Goal: Task Accomplishment & Management: Complete application form

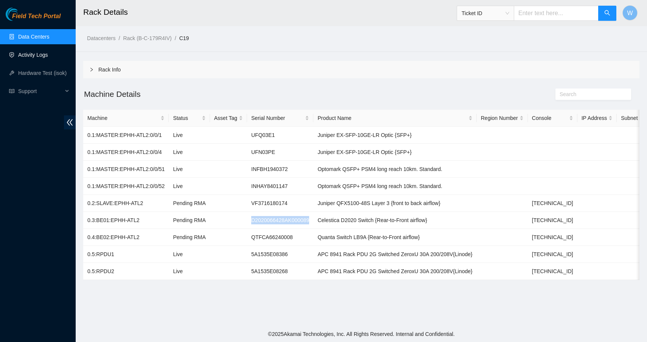
click at [37, 56] on link "Activity Logs" at bounding box center [33, 55] width 30 height 6
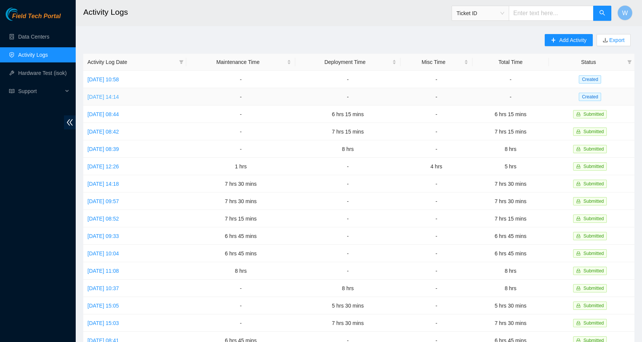
click at [119, 97] on link "[DATE] 14:14" at bounding box center [102, 97] width 31 height 6
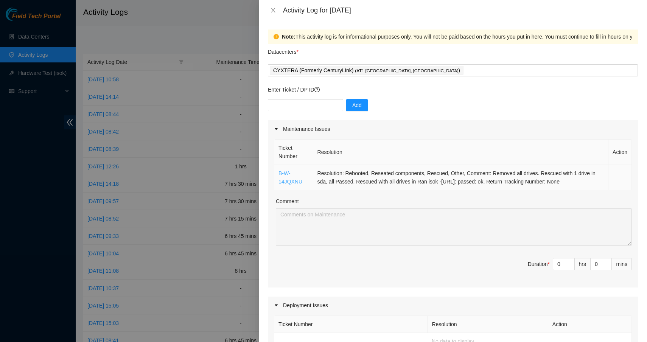
drag, startPoint x: 585, startPoint y: 182, endPoint x: 280, endPoint y: 173, distance: 304.9
click at [280, 173] on tr "B-W-14JQXNU Resolution: Rebooted, Reseated components, Rescued, Other, Comment:…" at bounding box center [453, 177] width 358 height 25
click at [333, 102] on input "text" at bounding box center [305, 105] width 75 height 12
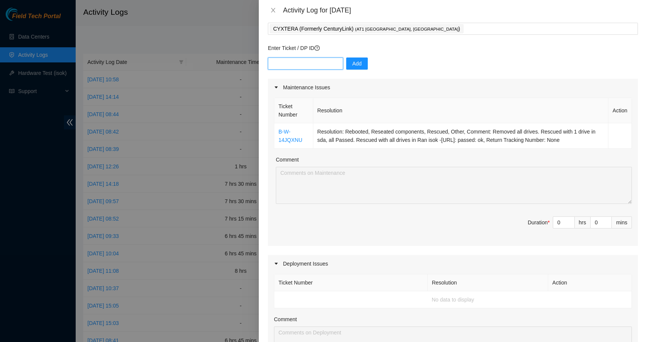
scroll to position [89, 0]
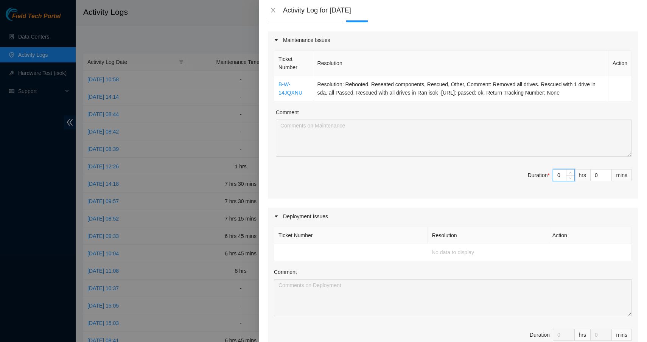
click at [557, 175] on input "0" at bounding box center [564, 175] width 21 height 11
type input "07"
type input "7"
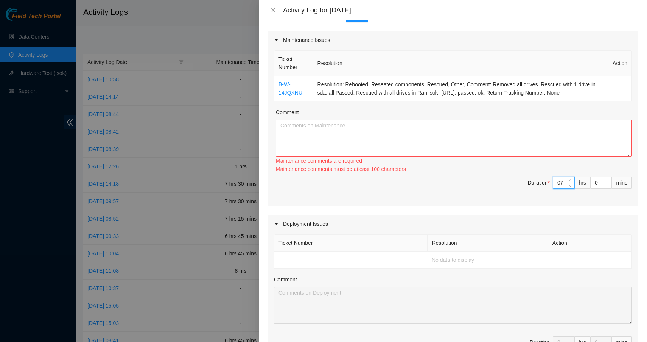
type input "7"
type input "3"
type input "30"
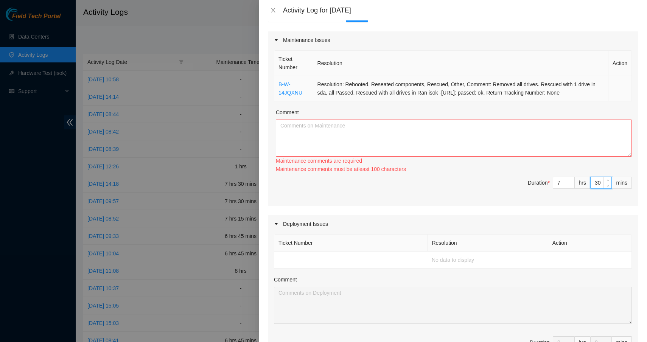
type input "30"
drag, startPoint x: 585, startPoint y: 93, endPoint x: 279, endPoint y: 86, distance: 306.0
click at [279, 86] on tr "B-W-14JQXNU Resolution: Rebooted, Reseated components, Rescued, Other, Comment:…" at bounding box center [453, 88] width 358 height 25
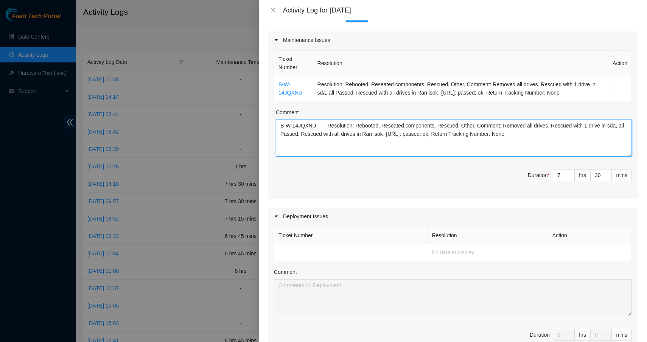
click at [568, 134] on textarea "B-W-14JQXNU Resolution: Rebooted, Reseated components, Rescued, Other, Comment:…" at bounding box center [454, 138] width 356 height 37
type textarea "B-W-14JQXNU Resolution: Rebooted, Reseated components, Rescued, Other, Comment:…"
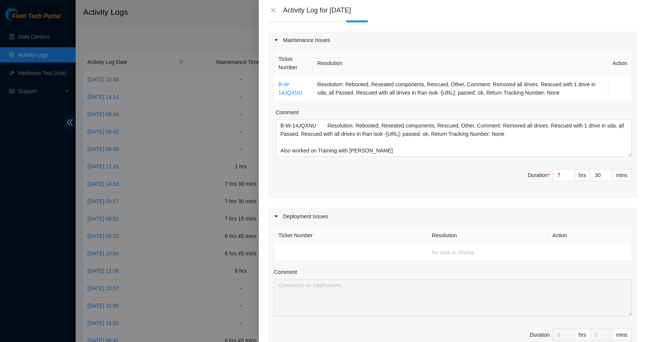
click at [471, 183] on span "Duration * 7 hrs 30 mins" at bounding box center [453, 179] width 358 height 21
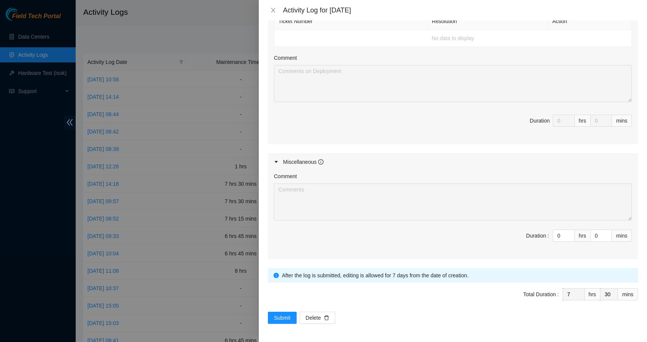
scroll to position [303, 0]
click at [294, 318] on button "Submit" at bounding box center [282, 318] width 29 height 12
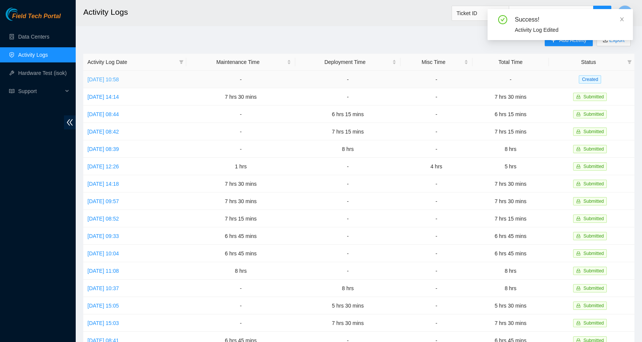
click at [119, 80] on link "[DATE] 10:58" at bounding box center [102, 79] width 31 height 6
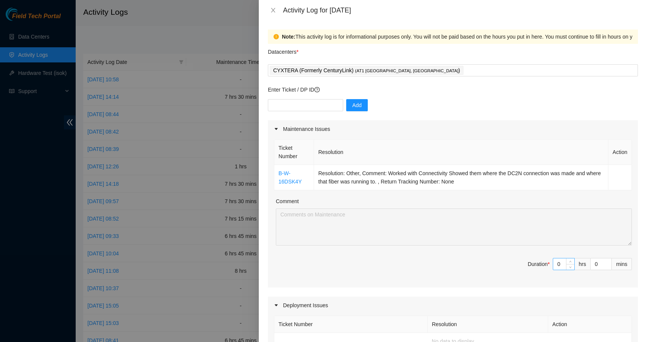
click at [559, 265] on input "0" at bounding box center [564, 264] width 21 height 11
type input "07"
type input "7"
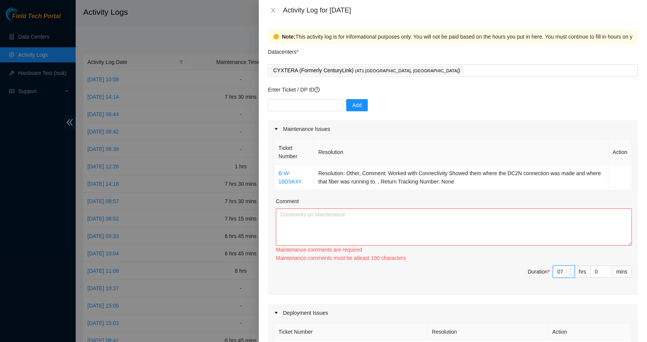
type input "7"
type input "4"
type input "45"
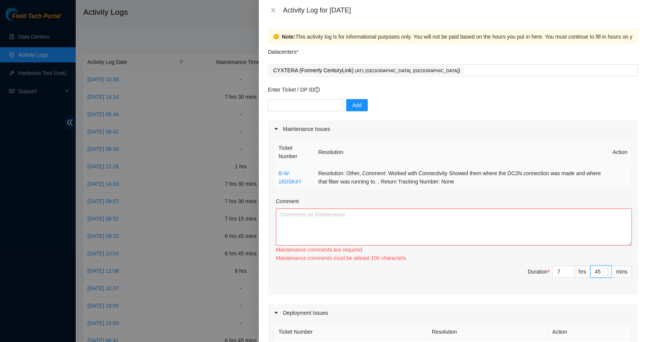
type input "45"
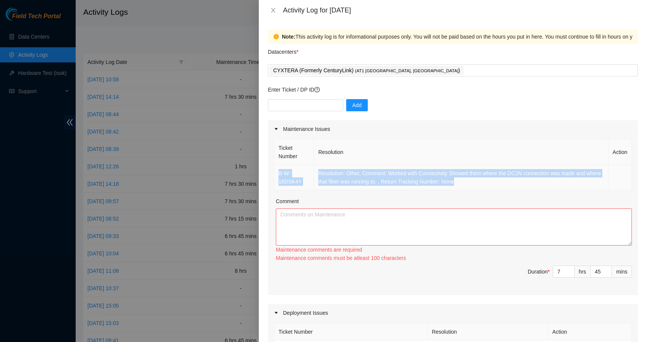
drag, startPoint x: 472, startPoint y: 183, endPoint x: 280, endPoint y: 172, distance: 191.9
click at [280, 172] on tr "B-W-16DSK4Y Resolution: Other, Comment: Worked with Connectivity Showed them wh…" at bounding box center [453, 177] width 358 height 25
copy tr "B-W-16DSK4Y Resolution: Other, Comment: Worked with Connectivity Showed them wh…"
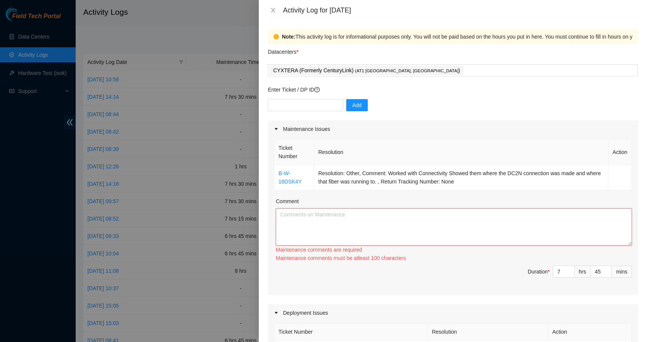
click at [311, 228] on textarea "Comment" at bounding box center [454, 227] width 356 height 37
paste textarea "B-W-16DSK4Y Resolution: Other, Comment: Worked with Connectivity Showed them wh…"
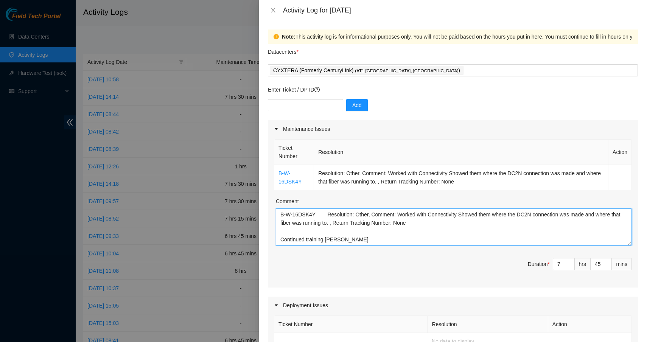
type textarea "B-W-16DSK4Y Resolution: Other, Comment: Worked with Connectivity Showed them wh…"
click at [450, 267] on span "Duration * 7 hrs 45 mins" at bounding box center [453, 268] width 358 height 21
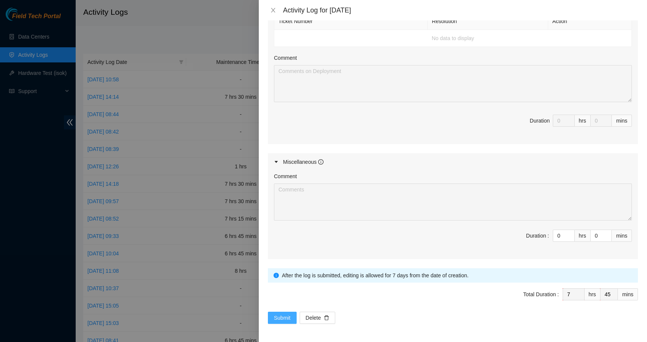
scroll to position [303, 0]
click at [284, 318] on span "Submit" at bounding box center [282, 318] width 17 height 8
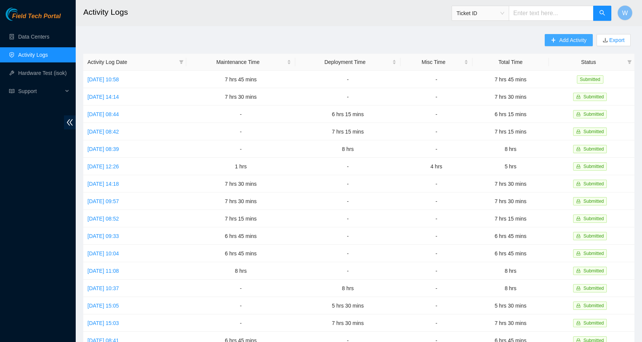
click at [571, 38] on span "Add Activity" at bounding box center [572, 40] width 27 height 8
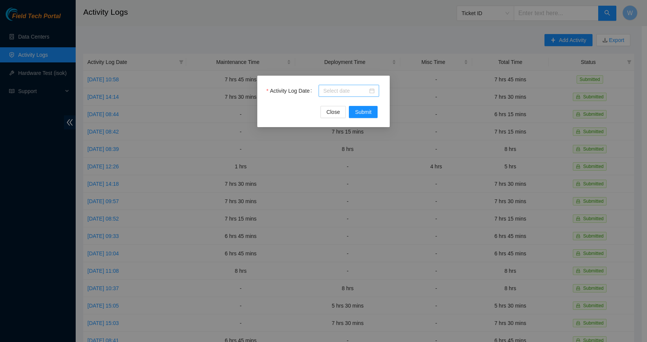
click at [372, 91] on div at bounding box center [348, 91] width 51 height 8
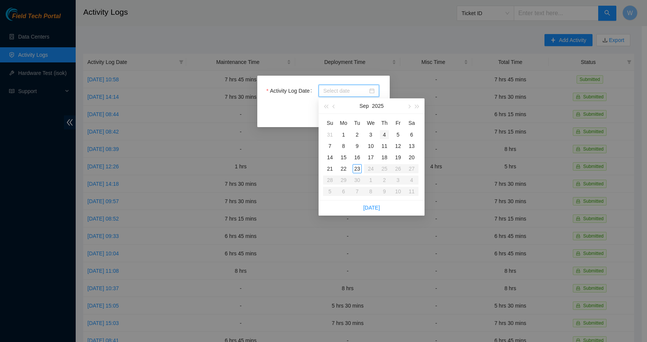
type input "[DATE]"
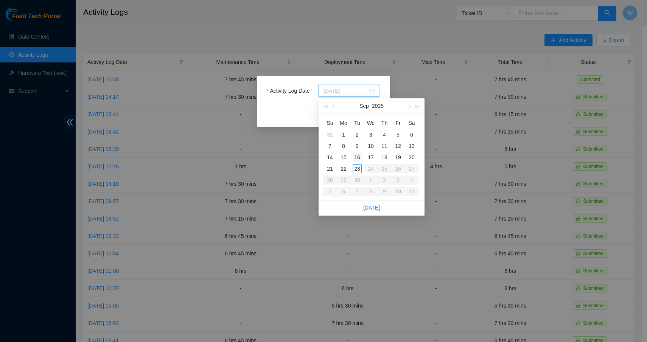
click at [359, 159] on div "16" at bounding box center [357, 157] width 9 height 9
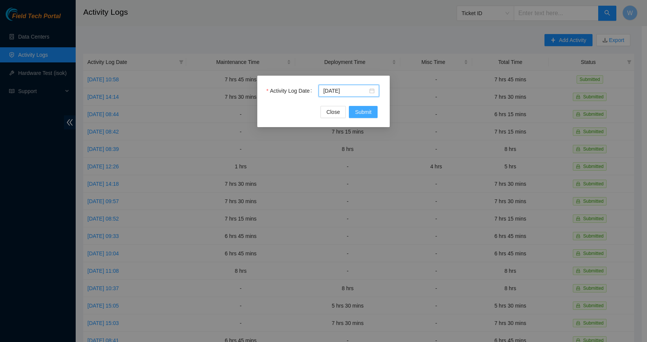
click at [367, 112] on span "Submit" at bounding box center [363, 112] width 17 height 8
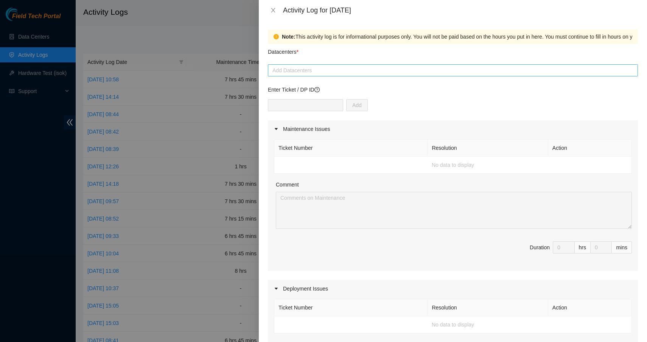
click at [326, 65] on div "Add Datacenters" at bounding box center [453, 70] width 370 height 12
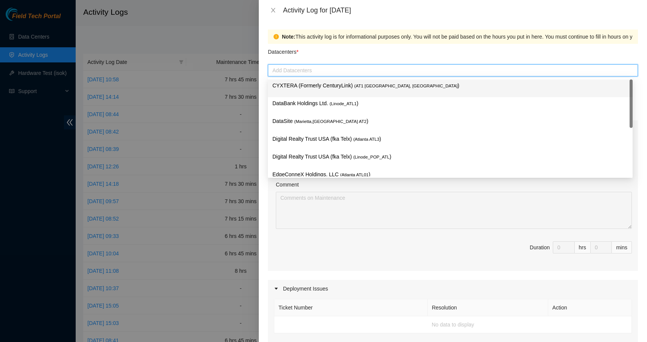
click at [319, 87] on p "CYXTERA (Formerly CenturyLink) ( AT1 [GEOGRAPHIC_DATA], [GEOGRAPHIC_DATA] )" at bounding box center [451, 85] width 356 height 9
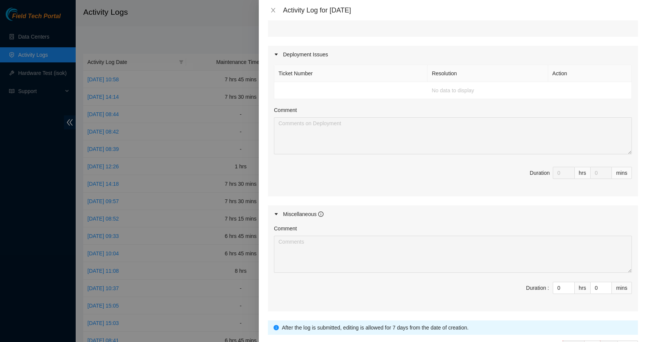
scroll to position [237, 0]
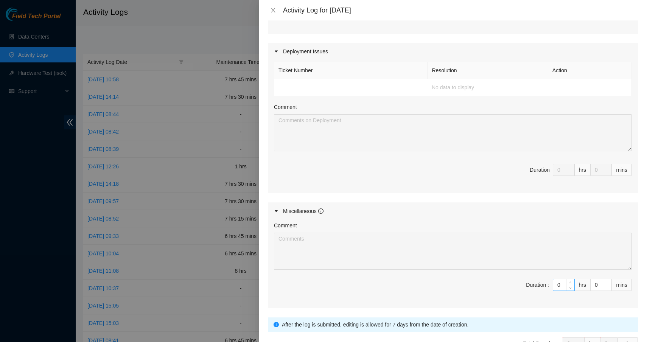
click at [558, 286] on input "0" at bounding box center [564, 284] width 21 height 11
type input "07"
type input "7"
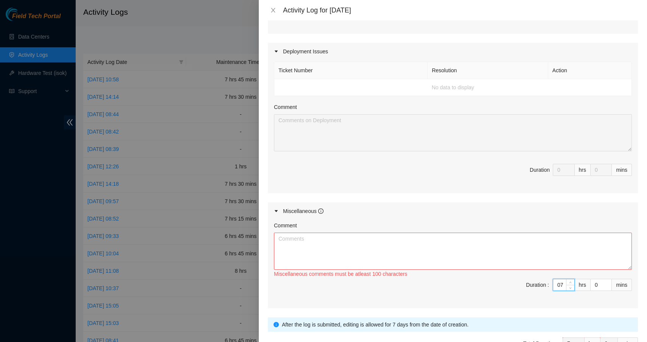
type input "7"
type input "4"
type input "45"
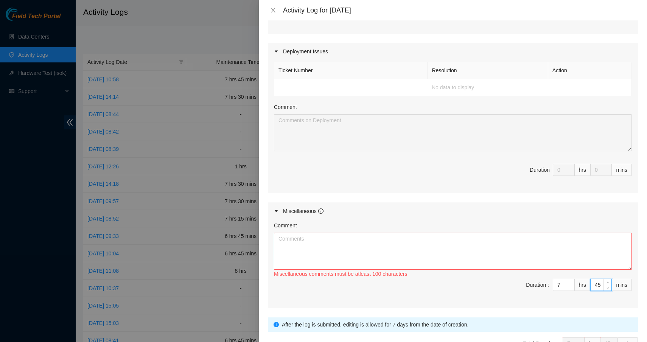
type input "45"
click at [491, 249] on textarea "Comment" at bounding box center [453, 251] width 358 height 37
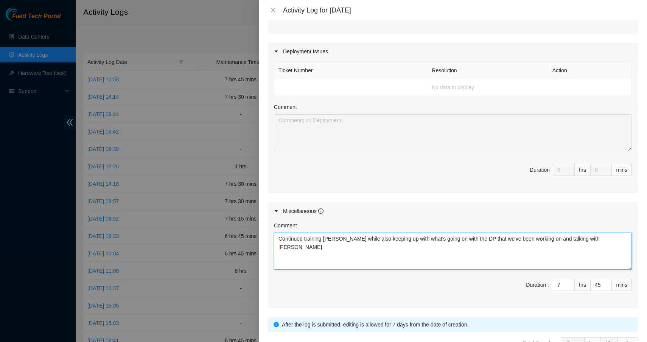
type textarea "Continued training [PERSON_NAME] while also keeping up with what's going on wit…"
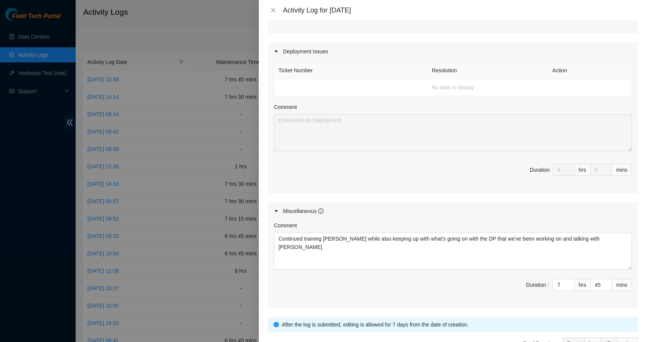
click at [446, 300] on span "Duration : 7 hrs 45 mins" at bounding box center [453, 289] width 358 height 21
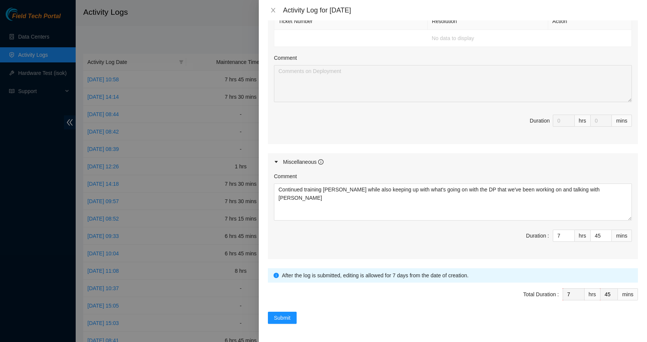
scroll to position [287, 0]
click at [279, 320] on span "Submit" at bounding box center [282, 318] width 17 height 8
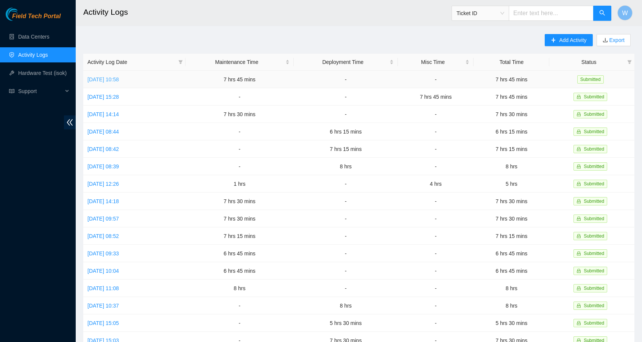
click at [119, 78] on link "[DATE] 10:58" at bounding box center [102, 79] width 31 height 6
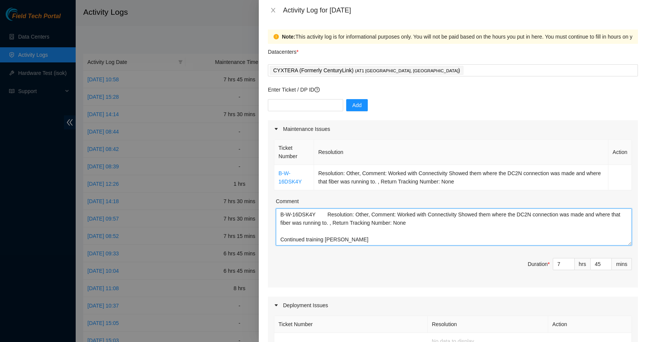
drag, startPoint x: 342, startPoint y: 240, endPoint x: 276, endPoint y: 242, distance: 65.2
click at [276, 242] on textarea "B-W-16DSK4Y Resolution: Other, Comment: Worked with Connectivity Showed them wh…" at bounding box center [454, 227] width 356 height 37
type textarea "B-W-16DSK4Y Resolution: Other, Comment: Worked with Connectivity Showed them wh…"
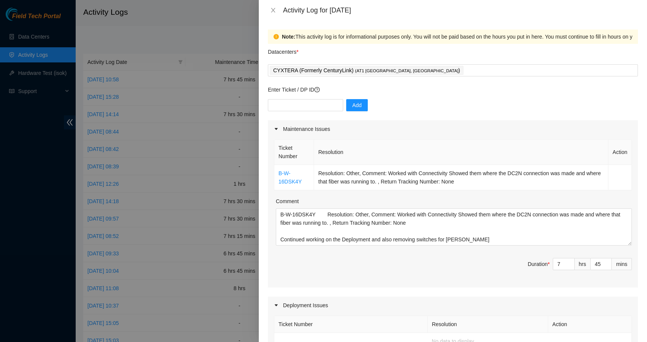
click at [366, 270] on span "Duration * 7 hrs 45 mins" at bounding box center [453, 268] width 358 height 21
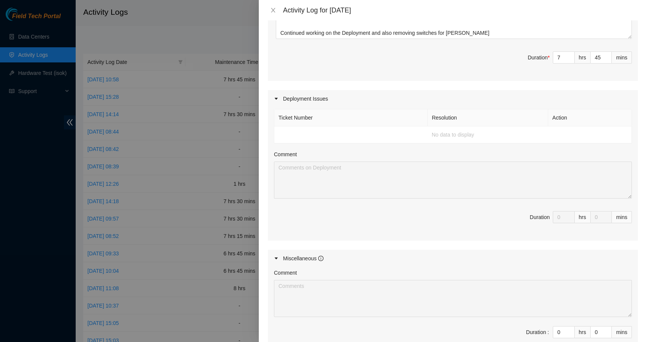
scroll to position [176, 0]
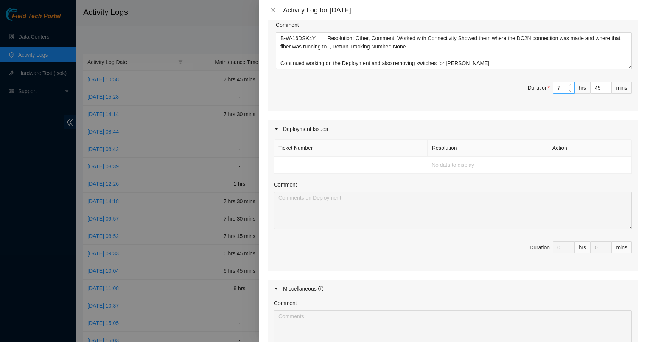
click at [559, 88] on input "7" at bounding box center [564, 87] width 21 height 11
type input "0"
type input "8"
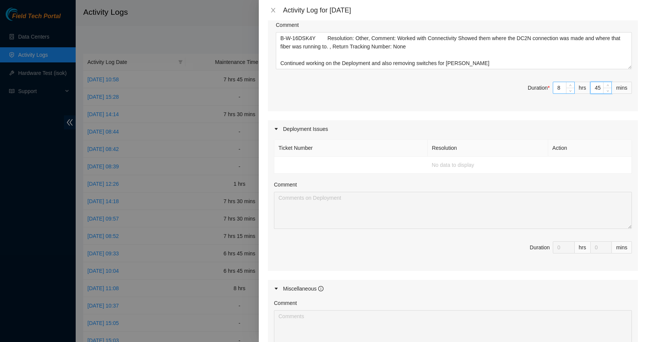
type input "0"
click at [485, 100] on span "Duration * 8 hrs 0 mins" at bounding box center [453, 92] width 358 height 21
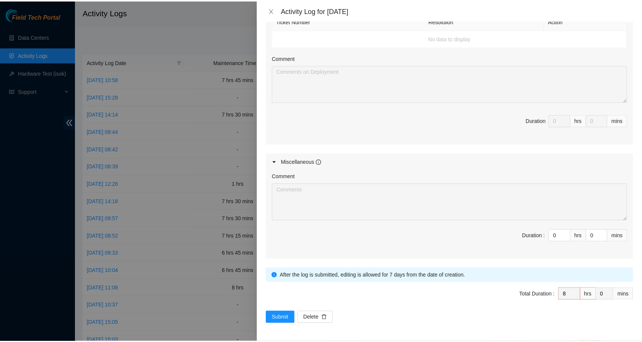
scroll to position [303, 0]
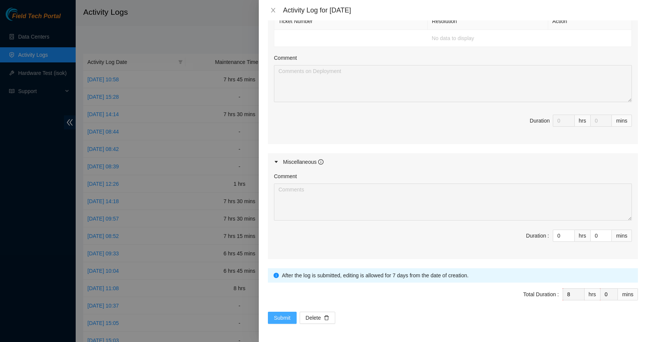
click at [281, 314] on span "Submit" at bounding box center [282, 318] width 17 height 8
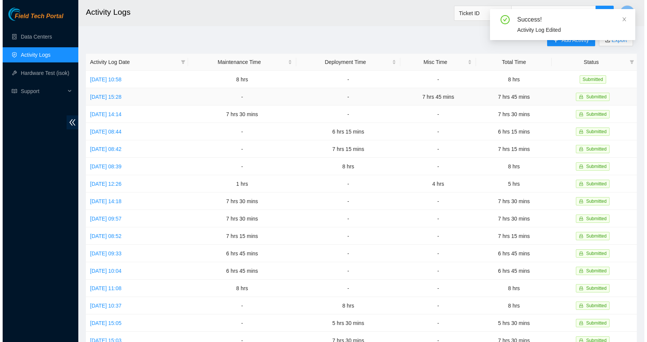
scroll to position [0, 0]
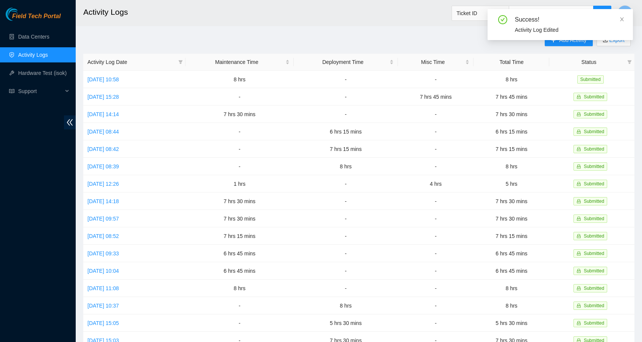
click at [564, 42] on div "Success! Activity Log Edited" at bounding box center [560, 27] width 145 height 37
click at [623, 17] on icon "close" at bounding box center [621, 19] width 5 height 5
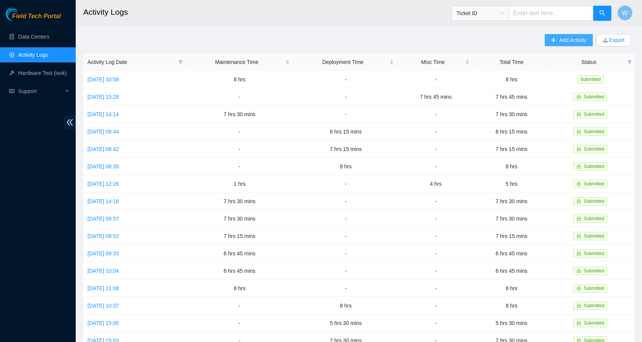
click at [564, 42] on span "Add Activity" at bounding box center [572, 40] width 27 height 8
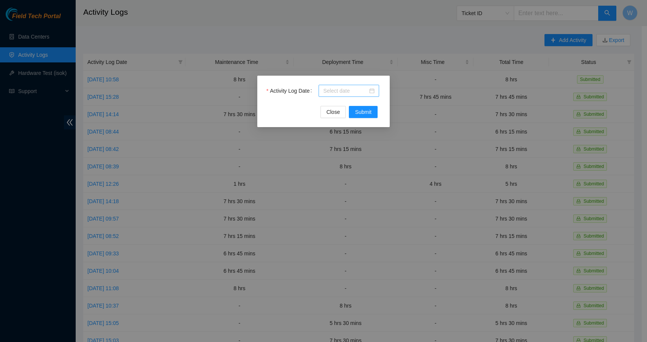
click at [366, 89] on input "Activity Log Date" at bounding box center [345, 91] width 45 height 8
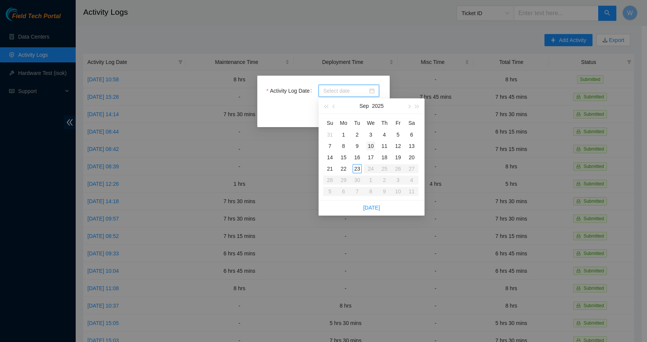
type input "[DATE]"
click at [373, 154] on div "17" at bounding box center [370, 157] width 9 height 9
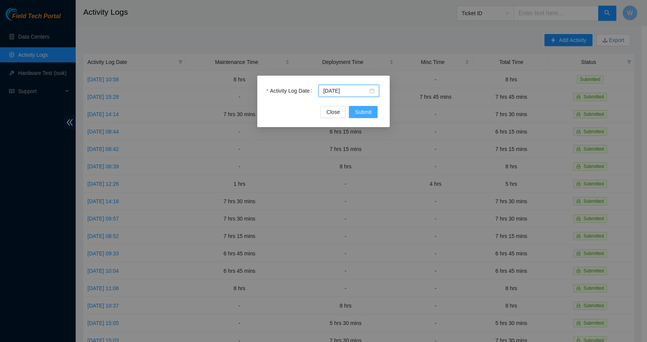
click at [363, 114] on span "Submit" at bounding box center [363, 112] width 17 height 8
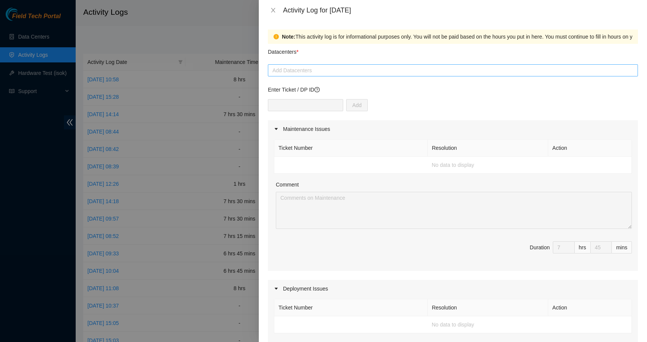
click at [329, 68] on div at bounding box center [453, 70] width 366 height 9
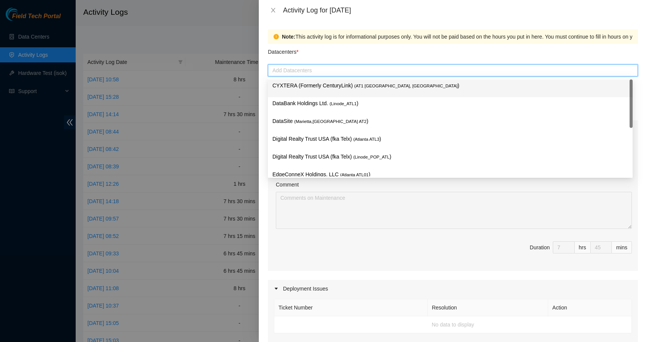
click at [307, 86] on p "CYXTERA (Formerly CenturyLink) ( AT1 [GEOGRAPHIC_DATA], [GEOGRAPHIC_DATA] )" at bounding box center [451, 85] width 356 height 9
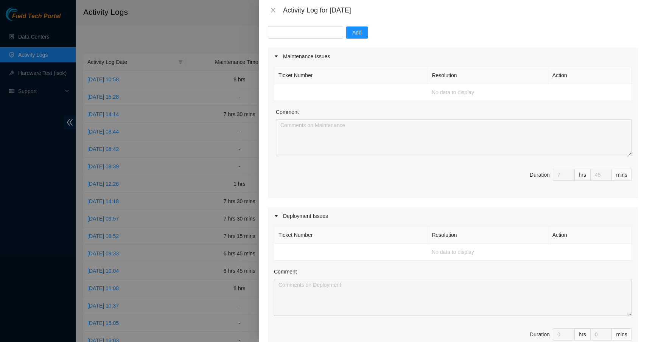
scroll to position [81, 0]
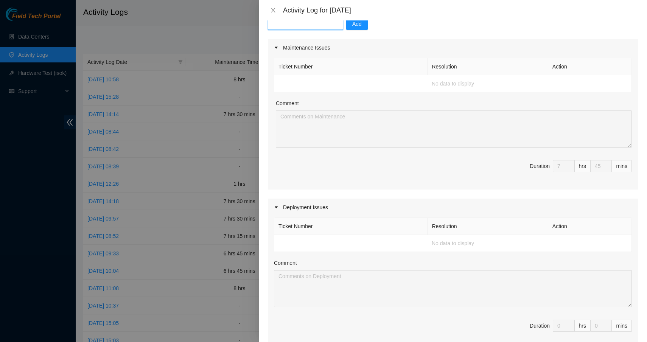
click at [332, 27] on input "text" at bounding box center [305, 24] width 75 height 12
type input "DP83832"
click at [363, 28] on button "Add" at bounding box center [357, 24] width 22 height 12
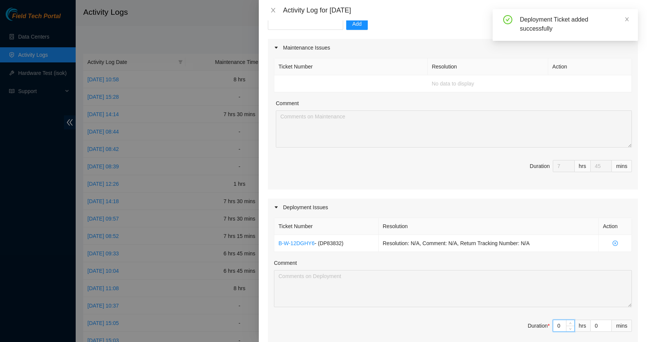
click at [558, 328] on input "0" at bounding box center [564, 325] width 21 height 11
type input "07"
type input "14"
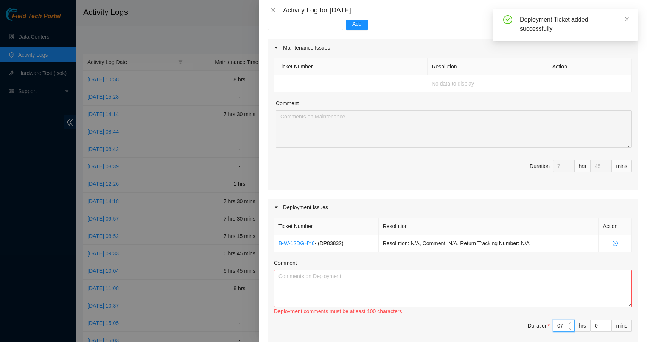
type input "7"
type input "4"
type input "49"
type input "45"
type input "15"
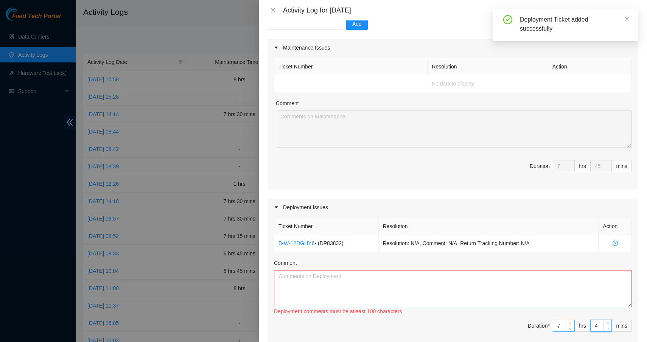
type input "30"
type input "45"
click at [490, 293] on textarea "Comment" at bounding box center [453, 288] width 358 height 37
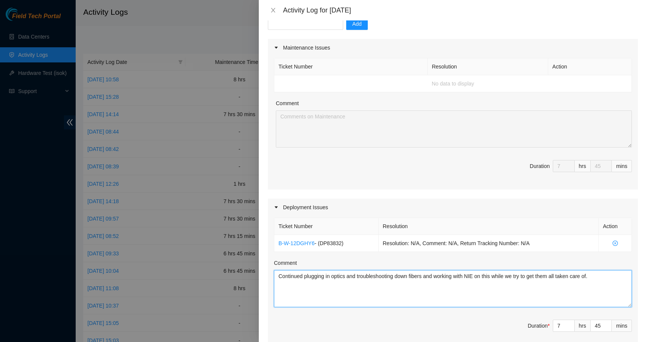
drag, startPoint x: 607, startPoint y: 278, endPoint x: 251, endPoint y: 276, distance: 355.9
click at [251, 276] on div "Activity Log for [DATE] Note: This activity log is for informational purposes o…" at bounding box center [323, 171] width 647 height 342
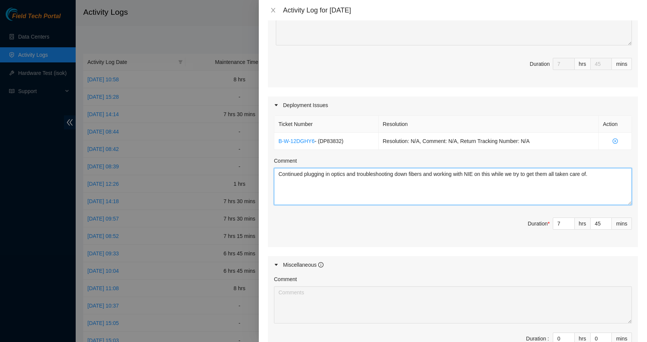
scroll to position [187, 0]
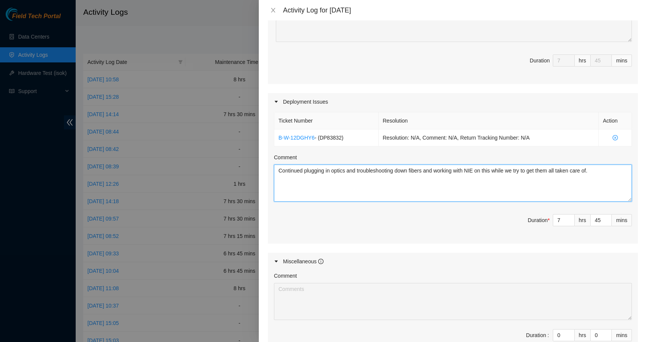
type textarea "Continued plugging in optics and troubleshooting down fibers and working with N…"
type input "6"
type input "14"
click at [569, 223] on span "down" at bounding box center [571, 223] width 5 height 5
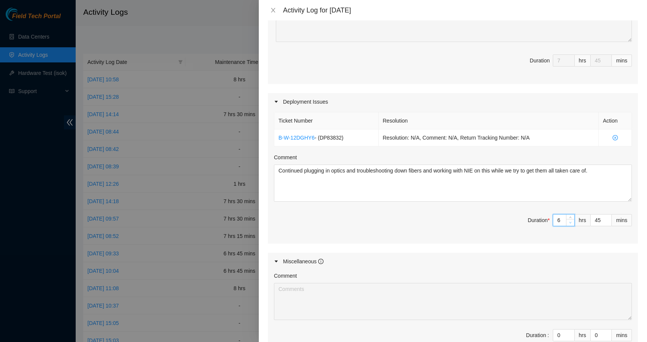
type input "5"
type input "13"
click at [569, 223] on span "down" at bounding box center [571, 223] width 5 height 5
type input "4"
type input "12"
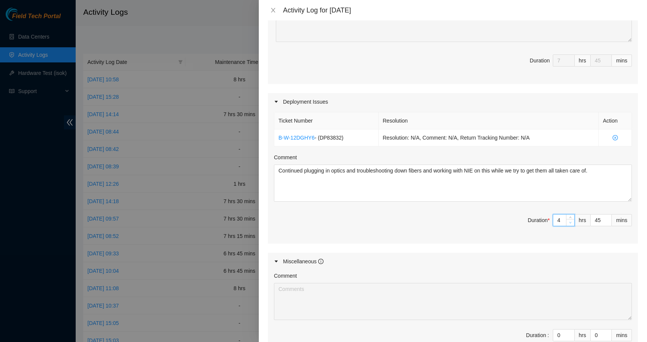
click at [569, 223] on span "down" at bounding box center [571, 223] width 5 height 5
type input "3"
type input "11"
click at [569, 223] on span "down" at bounding box center [571, 223] width 5 height 5
type input "2"
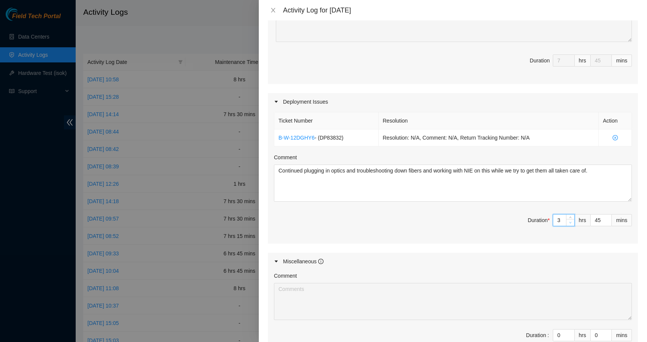
type input "10"
click at [569, 223] on span "down" at bounding box center [571, 223] width 5 height 5
type input "1"
type input "9"
click at [569, 223] on span "down" at bounding box center [571, 223] width 5 height 5
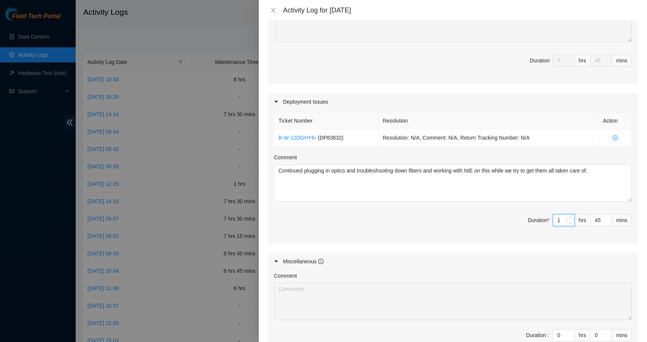
type input "0"
type input "8"
click at [569, 223] on span "down" at bounding box center [571, 223] width 5 height 5
click at [593, 218] on input "45" at bounding box center [601, 220] width 21 height 11
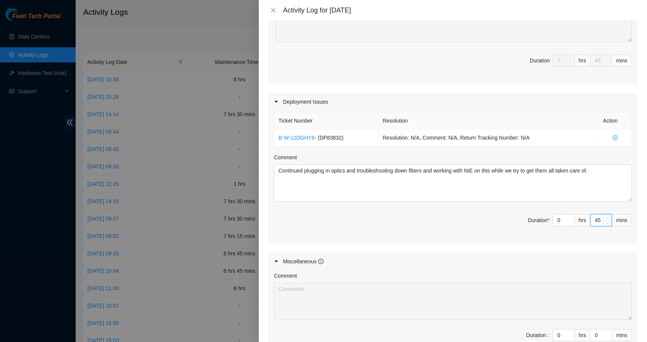
click at [593, 218] on input "45" at bounding box center [601, 220] width 21 height 11
type input "7"
type input "45"
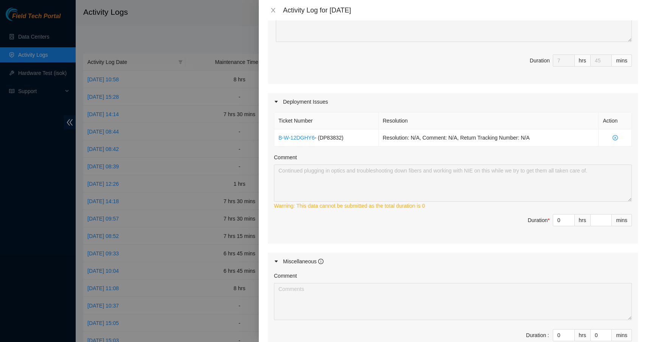
click at [488, 227] on span "Duration * 0 hrs mins" at bounding box center [453, 224] width 358 height 21
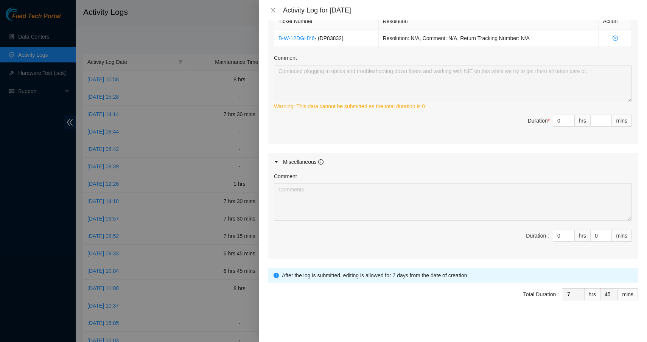
scroll to position [287, 0]
click at [558, 120] on input "0" at bounding box center [564, 120] width 21 height 11
type input "7"
type input "14"
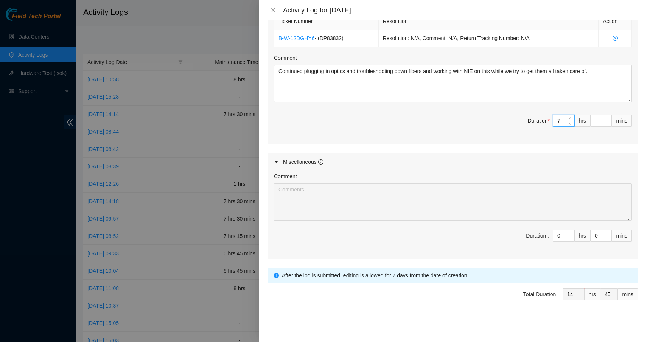
type input "7"
type input "4"
type input "49"
type input "45"
type input "15"
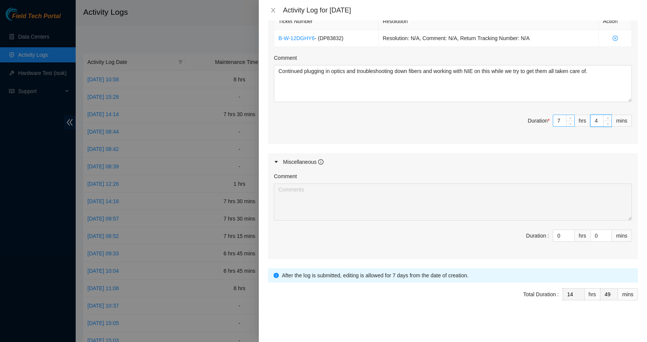
type input "30"
type input "45"
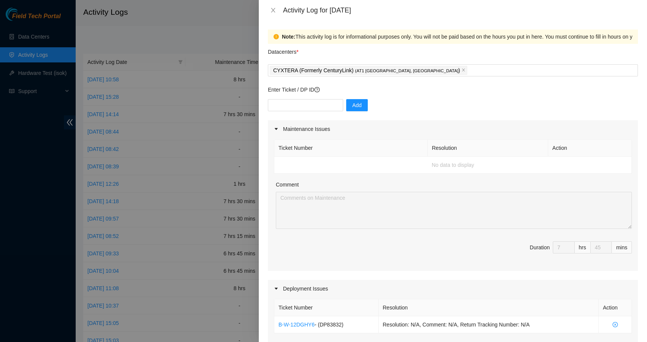
scroll to position [0, 0]
click at [271, 11] on icon "close" at bounding box center [273, 10] width 6 height 6
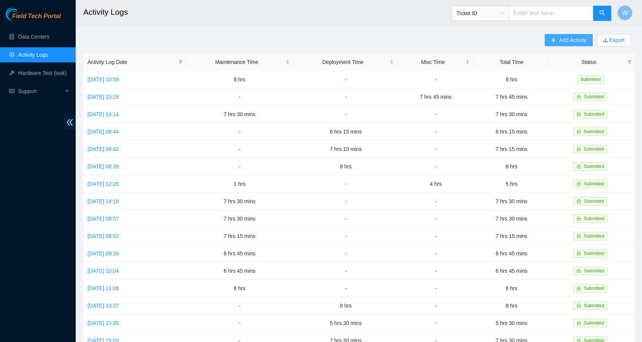
click at [567, 42] on span "Add Activity" at bounding box center [572, 40] width 27 height 8
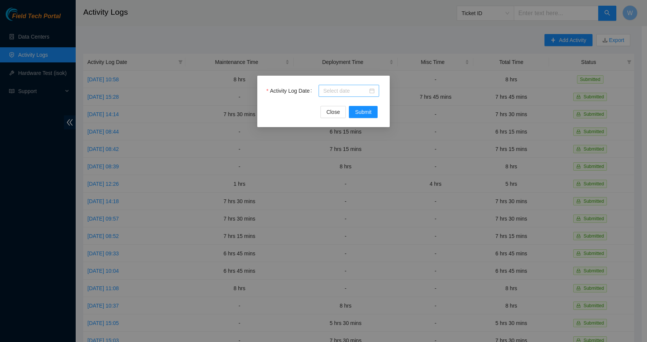
click at [373, 89] on div at bounding box center [348, 91] width 51 height 8
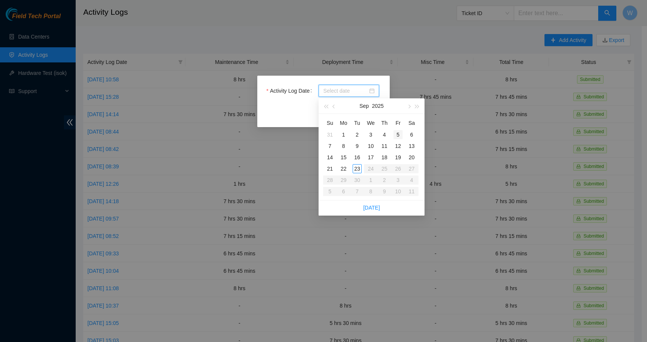
type input "[DATE]"
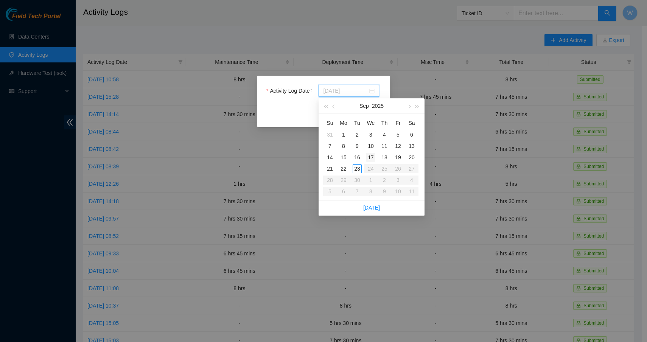
click at [372, 161] on div "17" at bounding box center [370, 157] width 9 height 9
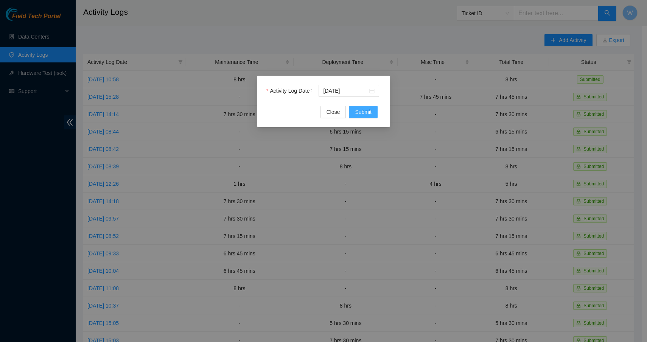
click at [366, 112] on span "Submit" at bounding box center [363, 112] width 17 height 8
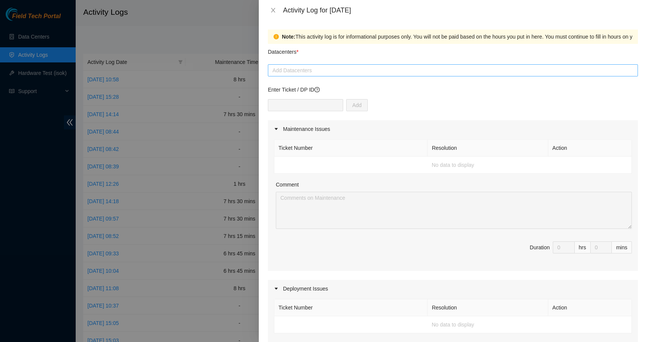
click at [332, 70] on div at bounding box center [453, 70] width 366 height 9
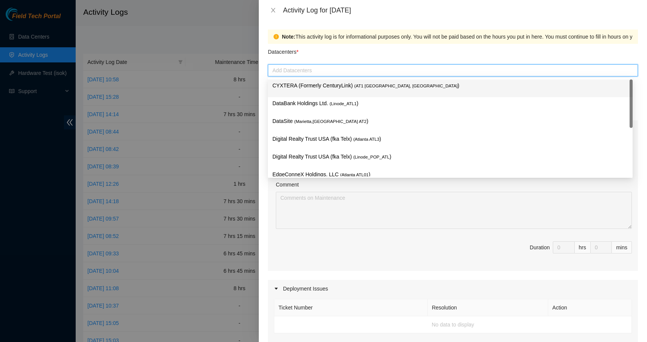
click at [326, 87] on p "CYXTERA (Formerly CenturyLink) ( AT1 [GEOGRAPHIC_DATA], [GEOGRAPHIC_DATA] )" at bounding box center [451, 85] width 356 height 9
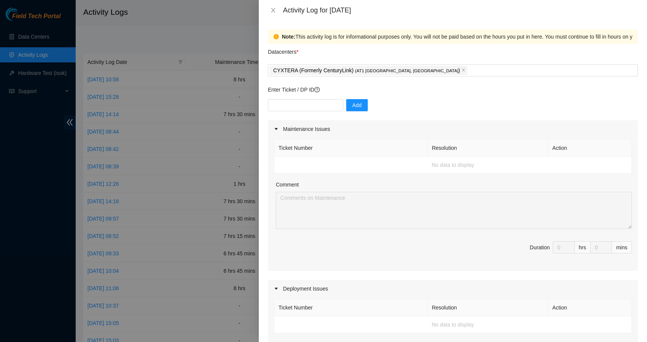
click at [430, 47] on div "Datacenters *" at bounding box center [453, 54] width 370 height 20
click at [310, 103] on input "text" at bounding box center [305, 105] width 75 height 12
type input "DP83832"
click at [362, 105] on span "Add" at bounding box center [356, 105] width 9 height 8
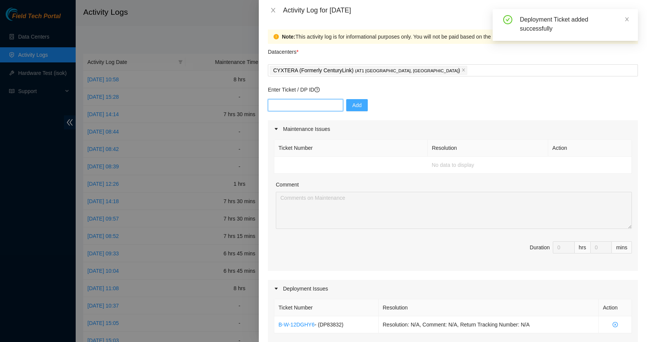
click at [325, 100] on input "text" at bounding box center [305, 105] width 75 height 12
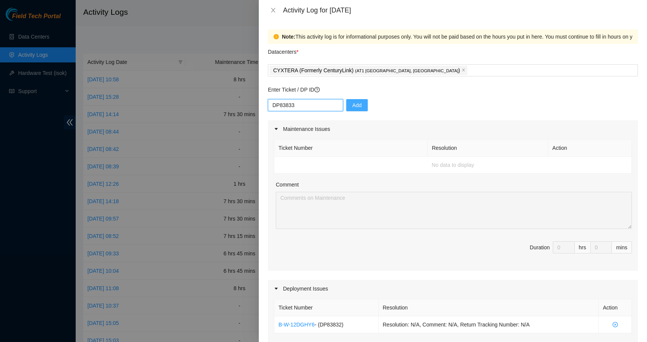
type input "DP83833"
click at [360, 105] on span "Add" at bounding box center [356, 105] width 9 height 8
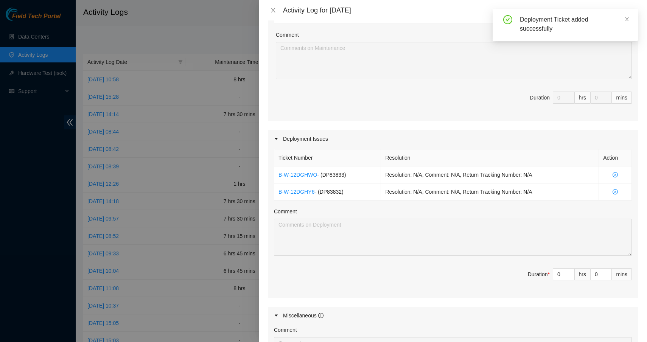
scroll to position [198, 0]
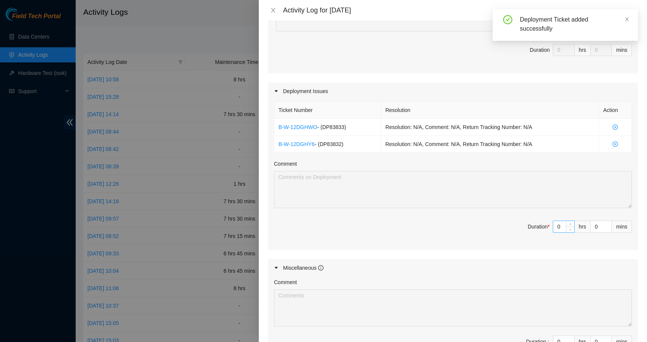
click at [558, 228] on input "0" at bounding box center [564, 226] width 21 height 11
type input "07"
type input "7"
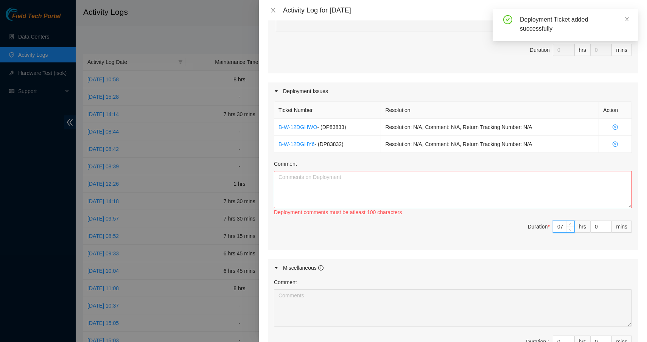
type input "7"
type input "4"
type input "45"
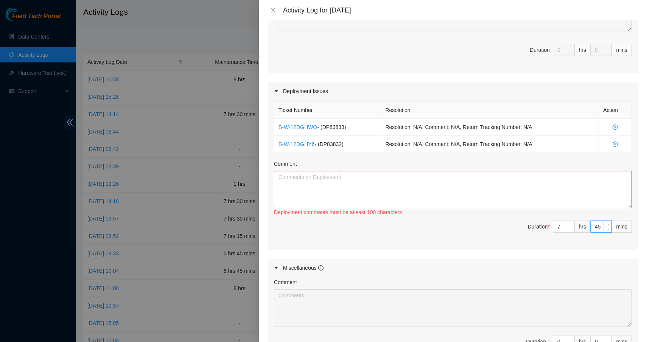
type input "45"
click at [477, 236] on span "Duration * 7 hrs 45 mins" at bounding box center [453, 231] width 358 height 21
click at [429, 196] on textarea "Comment" at bounding box center [453, 189] width 358 height 37
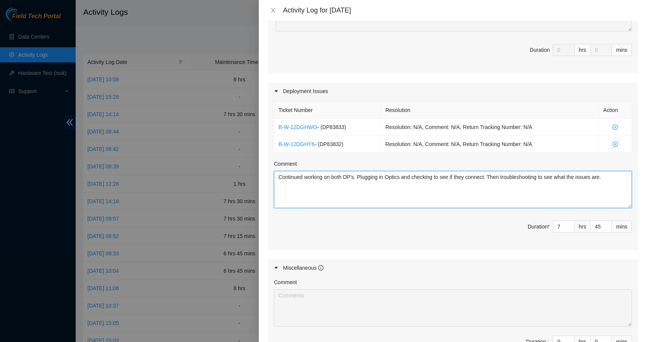
click at [377, 195] on textarea "Continued working on both DP's. Plugging in Optics and checking to see if they …" at bounding box center [453, 189] width 358 height 37
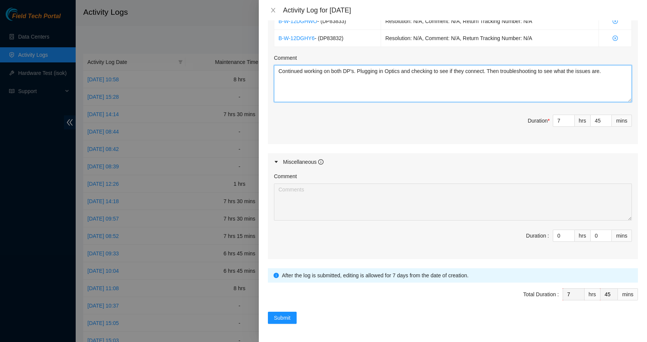
scroll to position [304, 0]
type textarea "Continued working on both DP's. Plugging in Optics and checking to see if they …"
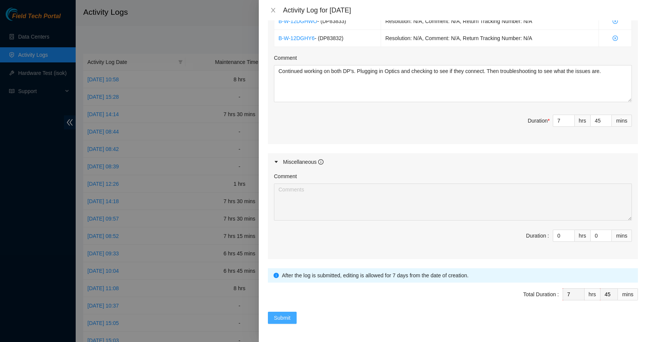
click at [289, 313] on button "Submit" at bounding box center [282, 318] width 29 height 12
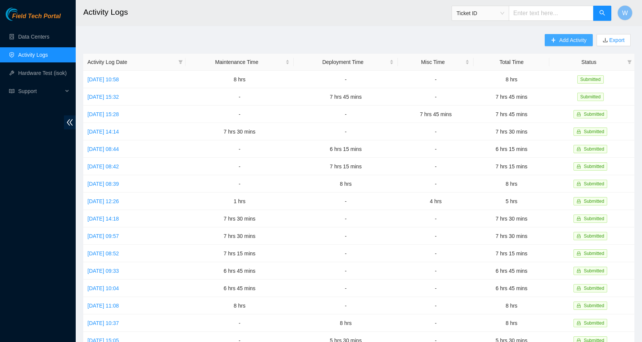
click at [568, 43] on span "Add Activity" at bounding box center [572, 40] width 27 height 8
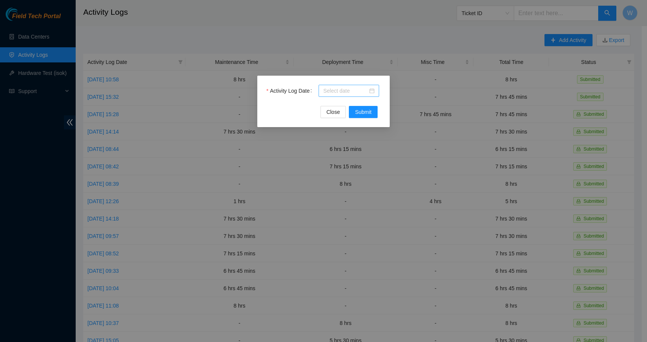
click at [369, 95] on div at bounding box center [349, 91] width 61 height 12
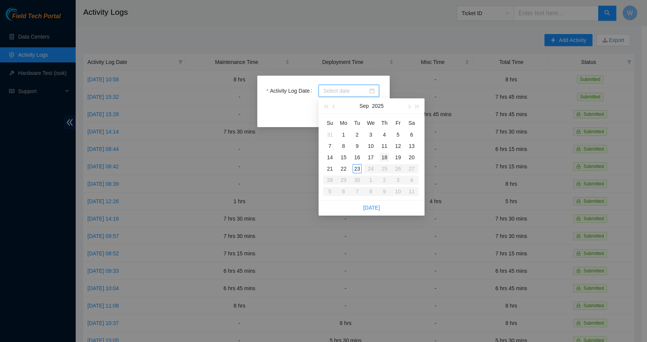
type input "[DATE]"
click at [387, 156] on div "18" at bounding box center [384, 157] width 9 height 9
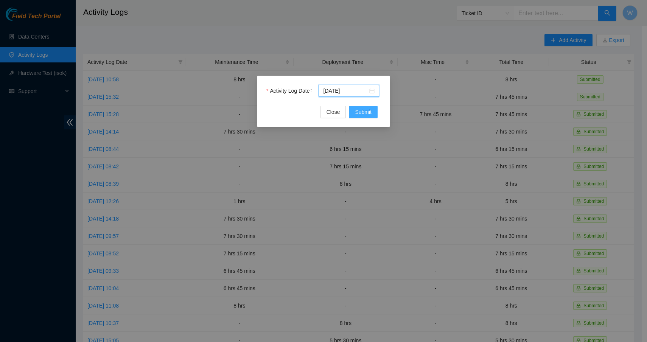
click at [368, 110] on span "Submit" at bounding box center [363, 112] width 17 height 8
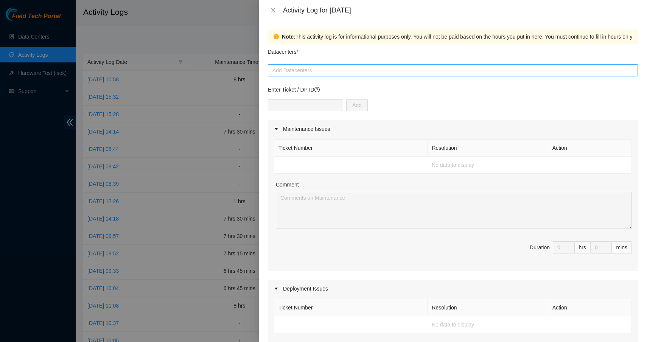
click at [334, 72] on div at bounding box center [453, 70] width 366 height 9
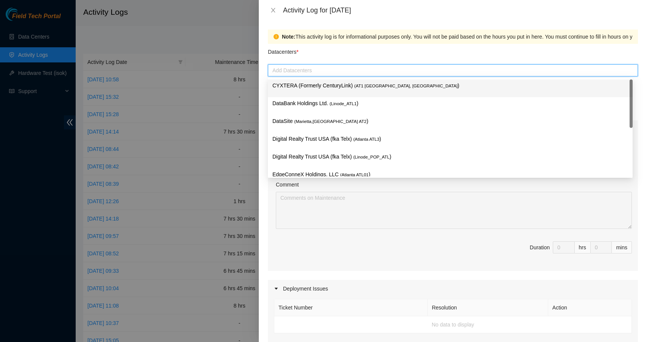
click at [323, 86] on p "CYXTERA (Formerly CenturyLink) ( AT1 [GEOGRAPHIC_DATA], [GEOGRAPHIC_DATA] )" at bounding box center [451, 85] width 356 height 9
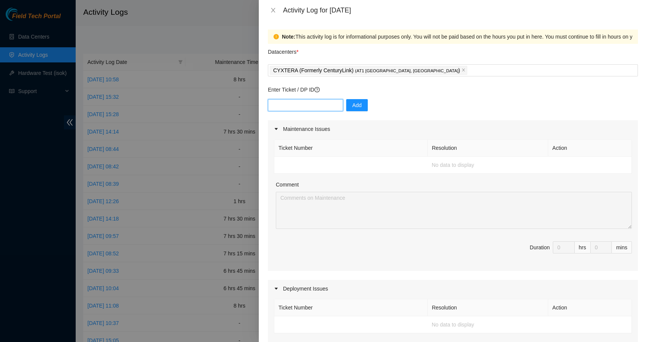
click at [324, 106] on input "text" at bounding box center [305, 105] width 75 height 12
type input "DP83832"
click at [358, 106] on span "Add" at bounding box center [356, 105] width 9 height 8
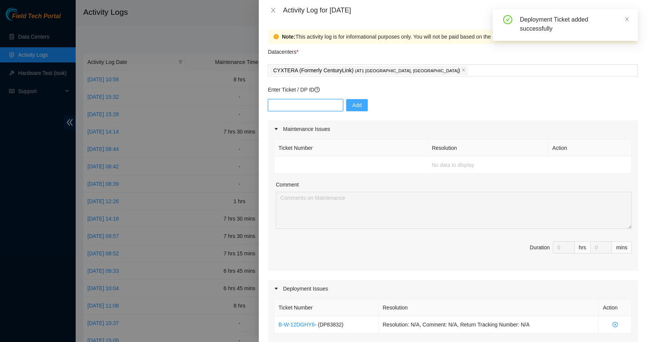
click at [319, 106] on input "text" at bounding box center [305, 105] width 75 height 12
type input "DP83833"
click at [356, 108] on span "Add" at bounding box center [356, 105] width 9 height 8
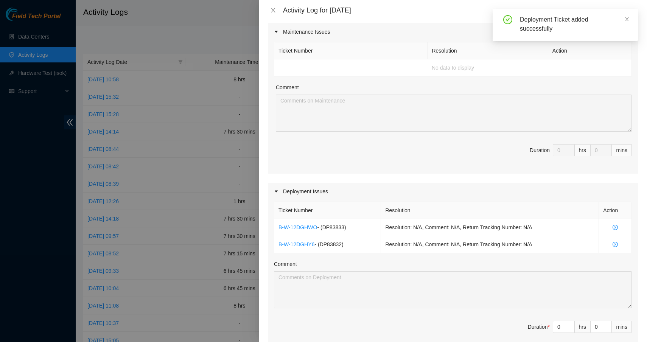
scroll to position [107, 0]
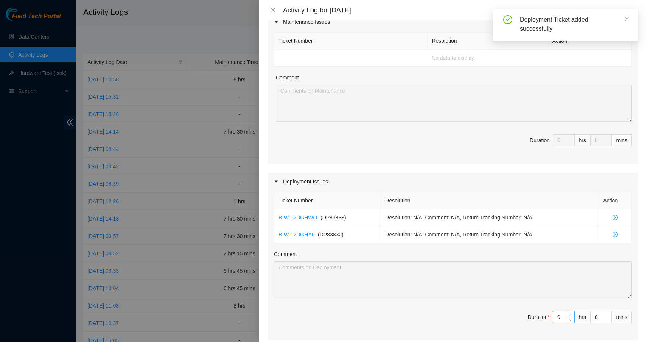
click at [558, 317] on input "0" at bounding box center [564, 317] width 21 height 11
type input "07"
type input "7"
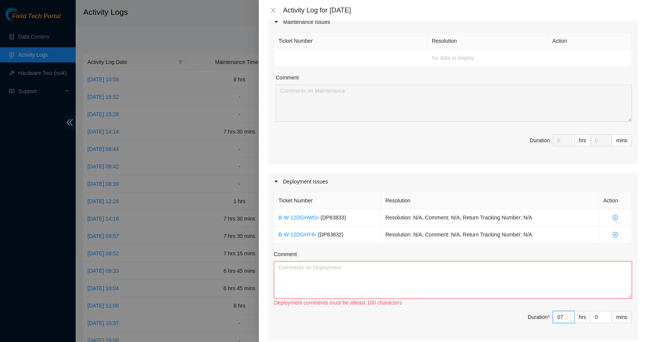
type input "7"
click at [524, 281] on textarea "Comment" at bounding box center [453, 280] width 358 height 37
paste textarea "Continued working on both DP's. Plugging in Optics and checking to see if they …"
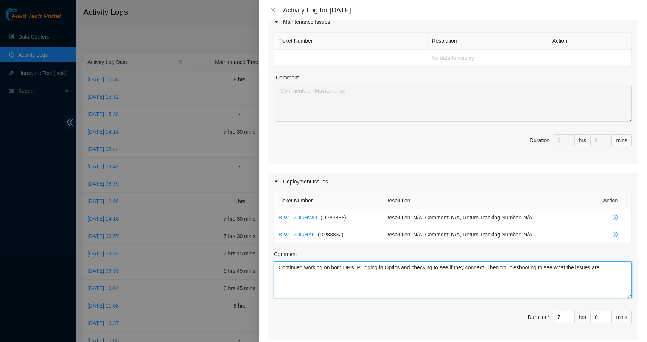
type textarea "Continued working on both DP's. Plugging in Optics and checking to see if they …"
click at [560, 256] on div "Comment" at bounding box center [453, 255] width 358 height 11
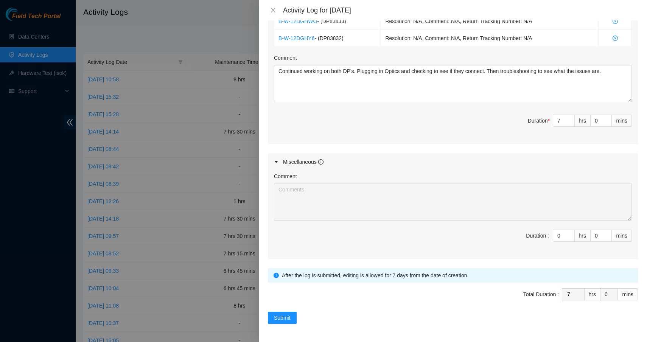
scroll to position [304, 0]
click at [288, 320] on span "Submit" at bounding box center [282, 318] width 17 height 8
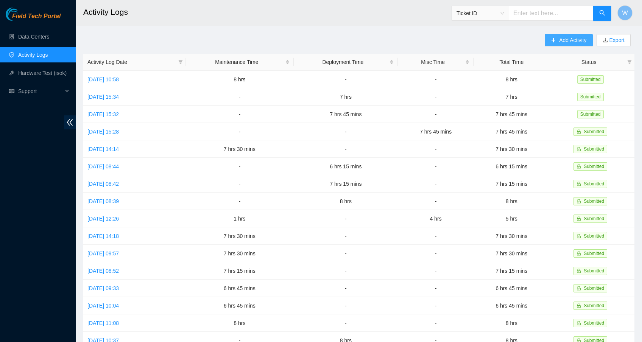
click at [562, 41] on span "Add Activity" at bounding box center [572, 40] width 27 height 8
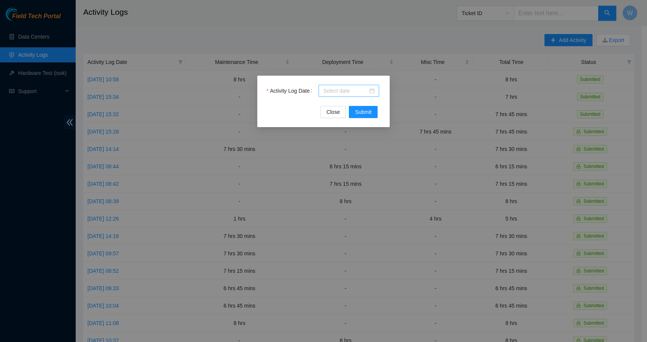
click at [372, 92] on div at bounding box center [348, 91] width 51 height 8
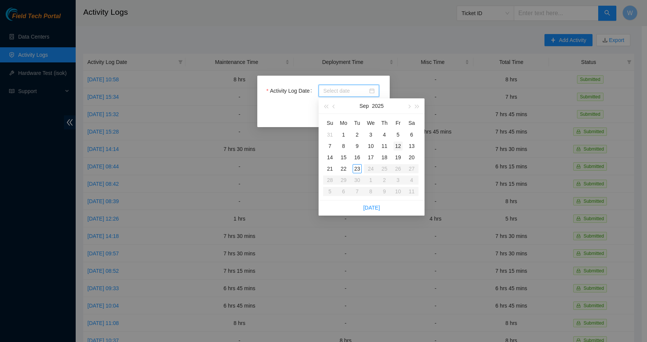
type input "[DATE]"
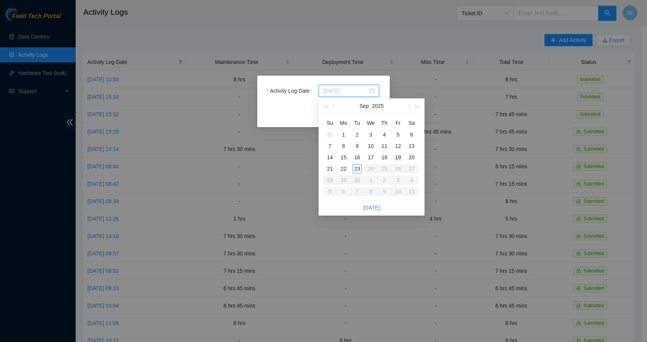
click at [399, 159] on div "19" at bounding box center [398, 157] width 9 height 9
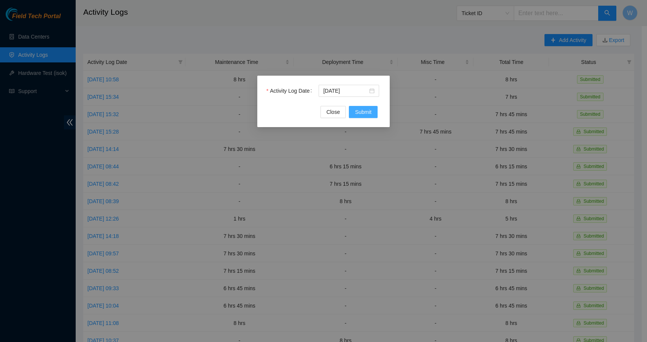
click at [362, 111] on span "Submit" at bounding box center [363, 112] width 17 height 8
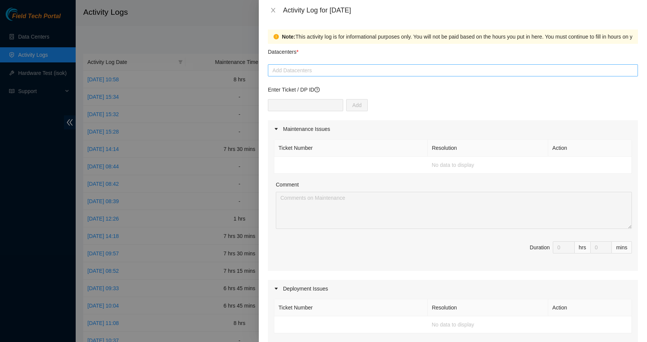
click at [315, 76] on div "Add Datacenters" at bounding box center [453, 70] width 370 height 12
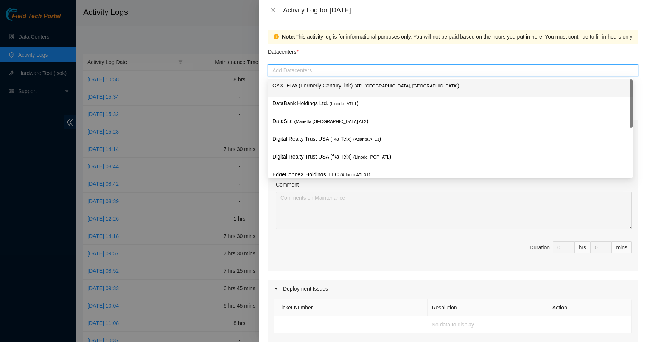
click at [312, 87] on p "CYXTERA (Formerly CenturyLink) ( AT1 [GEOGRAPHIC_DATA], [GEOGRAPHIC_DATA] )" at bounding box center [451, 85] width 356 height 9
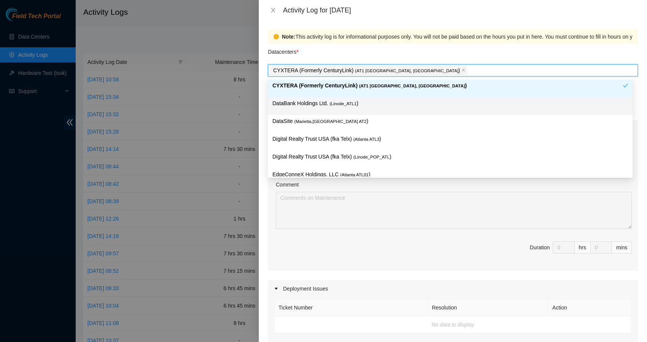
click at [265, 110] on div "Note: This activity log is for informational purposes only. You will not be pai…" at bounding box center [453, 181] width 388 height 322
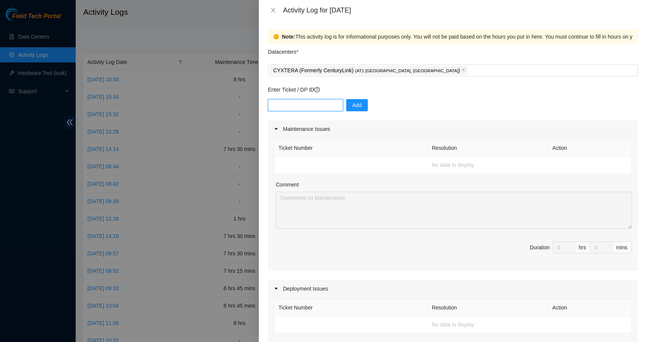
click at [295, 100] on input "text" at bounding box center [305, 105] width 75 height 12
type input "DP83833"
click at [360, 103] on span "Add" at bounding box center [356, 105] width 9 height 8
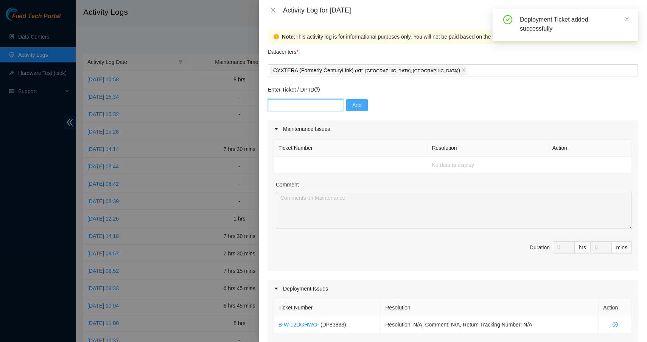
click at [337, 108] on input "text" at bounding box center [305, 105] width 75 height 12
type input "DP83832"
click at [358, 108] on span "Add" at bounding box center [356, 105] width 9 height 8
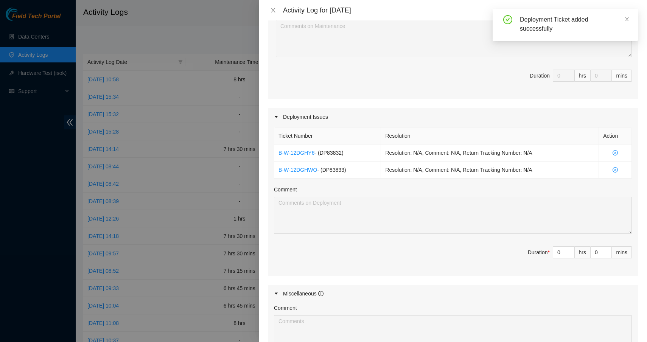
scroll to position [185, 0]
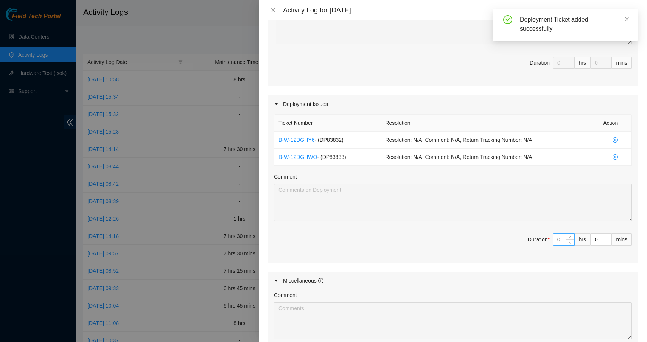
click at [559, 239] on input "0" at bounding box center [564, 239] width 21 height 11
type input "06"
type input "6"
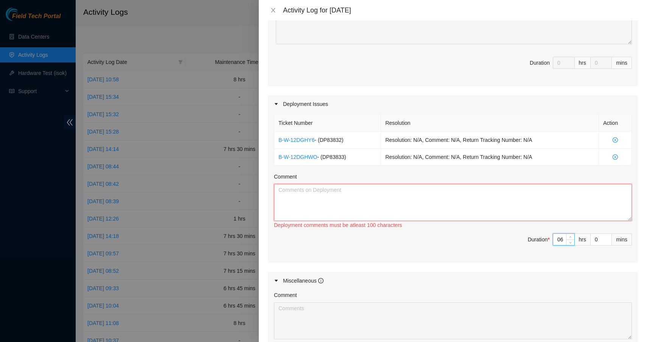
type input "6"
click at [473, 200] on textarea "Comment" at bounding box center [453, 202] width 358 height 37
paste textarea "Continued working on both DP's. Plugging in Optics and checking to see if they …"
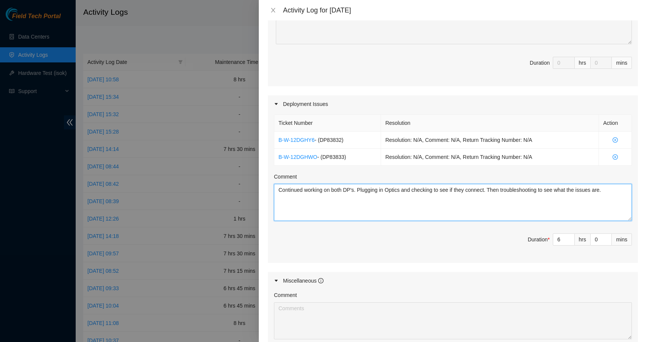
type textarea "Continued working on both DP's. Plugging in Optics and checking to see if they …"
click at [424, 246] on span "Duration * 6 hrs 0 mins" at bounding box center [453, 244] width 358 height 21
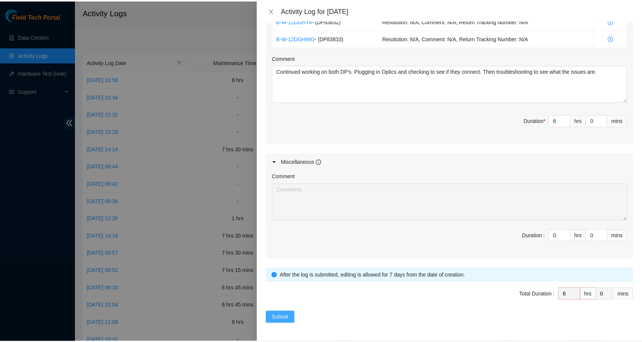
scroll to position [304, 0]
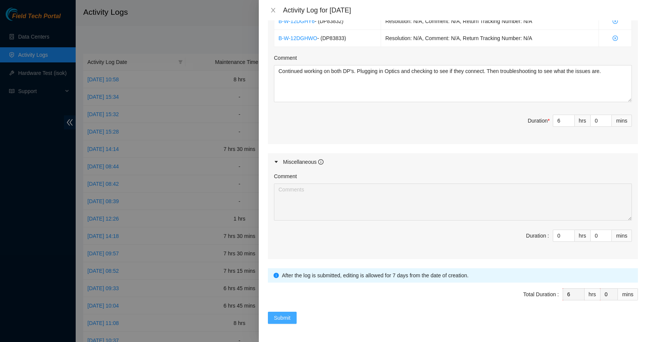
click at [289, 318] on span "Submit" at bounding box center [282, 318] width 17 height 8
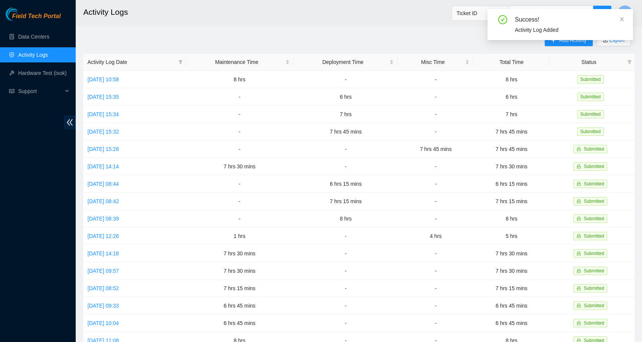
click at [375, 188] on td "6 hrs 15 mins" at bounding box center [346, 183] width 104 height 17
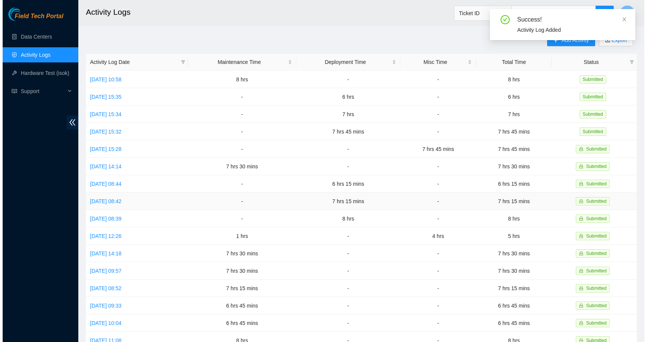
scroll to position [0, 0]
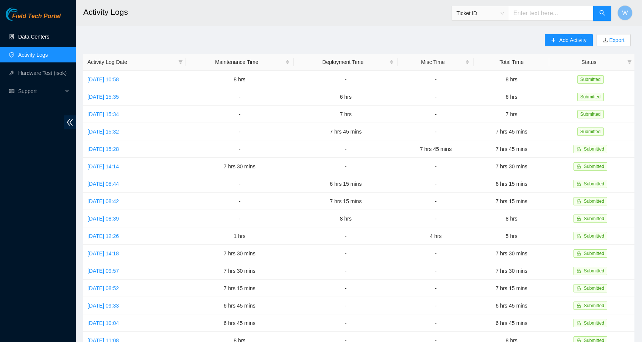
click at [32, 37] on link "Data Centers" at bounding box center [33, 37] width 31 height 6
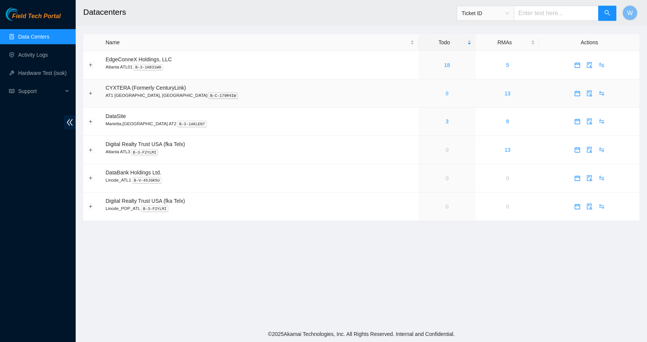
click at [446, 92] on link "8" at bounding box center [447, 93] width 3 height 6
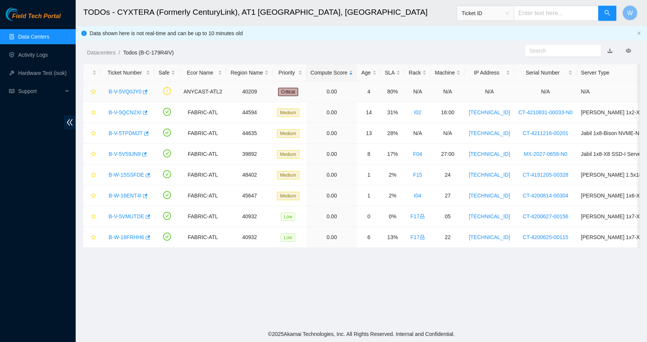
click at [129, 91] on link "B-V-5VQ0JY0" at bounding box center [125, 92] width 33 height 6
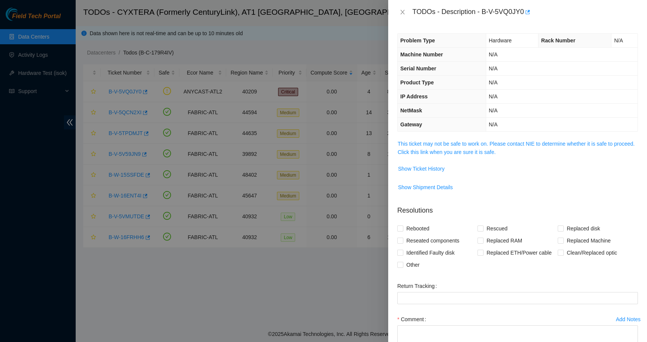
click at [478, 140] on span "This ticket may not be safe to work on. Please contact NIE to determine whether…" at bounding box center [518, 148] width 240 height 17
click at [477, 145] on link "This ticket may not be safe to work on. Please contact NIE to determine whether…" at bounding box center [516, 148] width 237 height 14
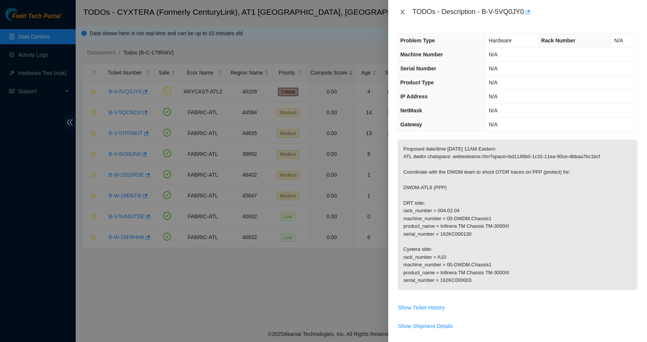
click at [403, 12] on icon "close" at bounding box center [403, 12] width 6 height 6
